Goal: Use online tool/utility: Utilize a website feature to perform a specific function

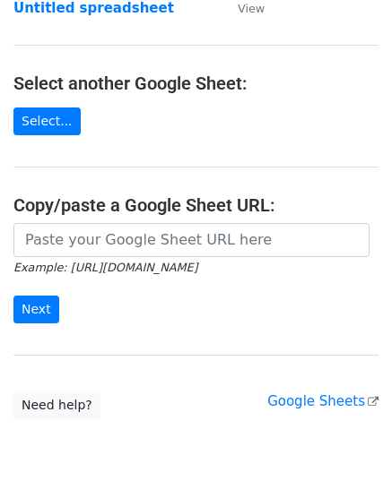
scroll to position [300, 0]
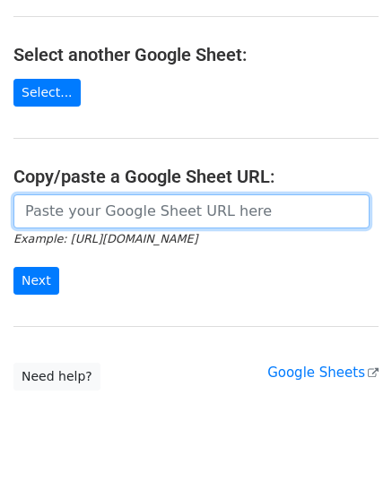
click at [91, 207] on input "url" at bounding box center [191, 211] width 356 height 34
paste input "[URL][DOMAIN_NAME]"
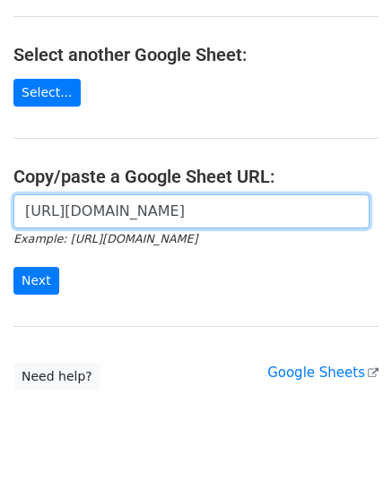
scroll to position [0, 368]
type input "[URL][DOMAIN_NAME]"
click at [13, 267] on input "Next" at bounding box center [36, 281] width 46 height 28
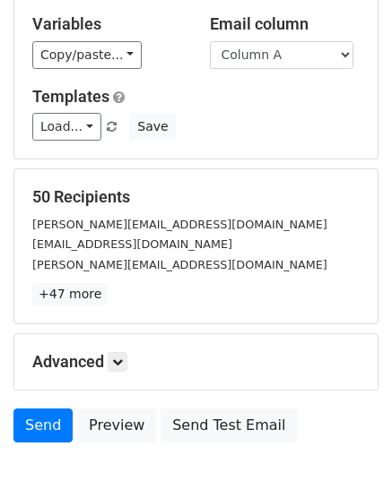
scroll to position [198, 0]
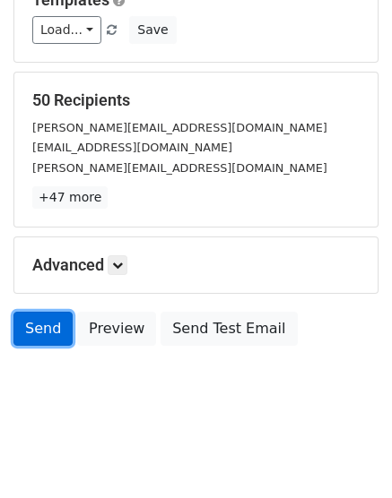
click at [40, 319] on link "Send" at bounding box center [42, 329] width 59 height 34
